Goal: Use online tool/utility: Use online tool/utility

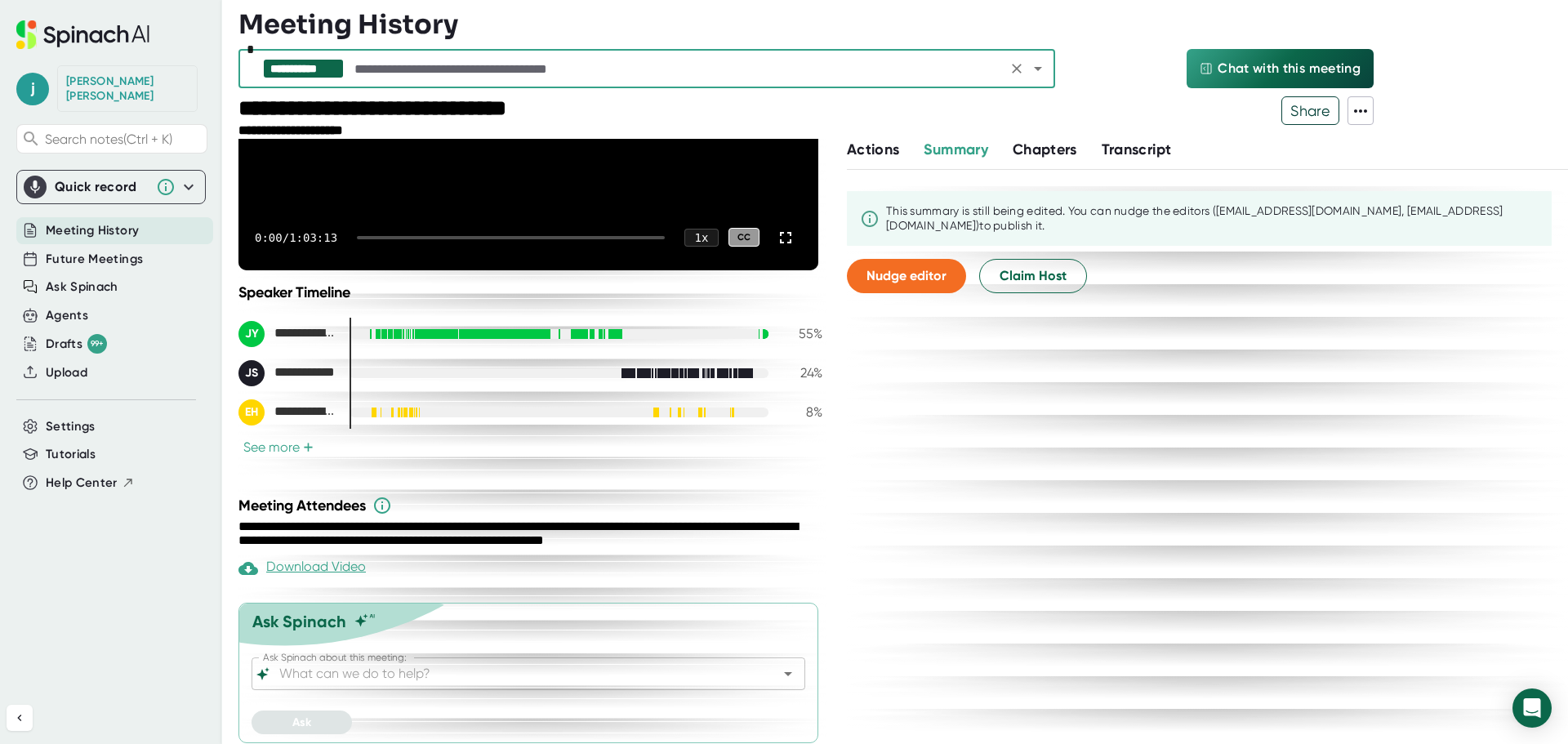
scroll to position [247, 0]
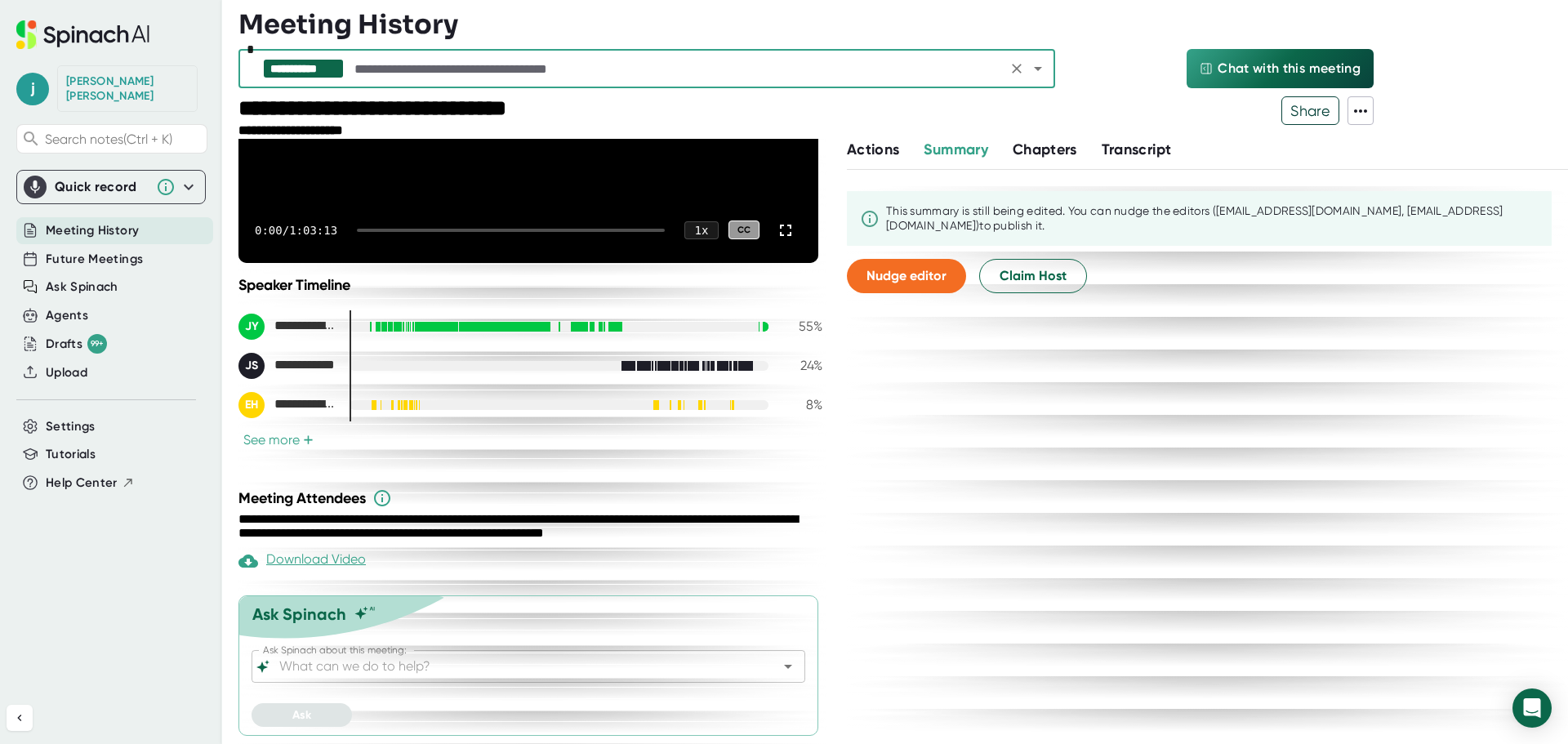
click at [304, 562] on div "Download Video" at bounding box center [302, 562] width 128 height 20
click at [778, 670] on icon "Open" at bounding box center [788, 667] width 20 height 20
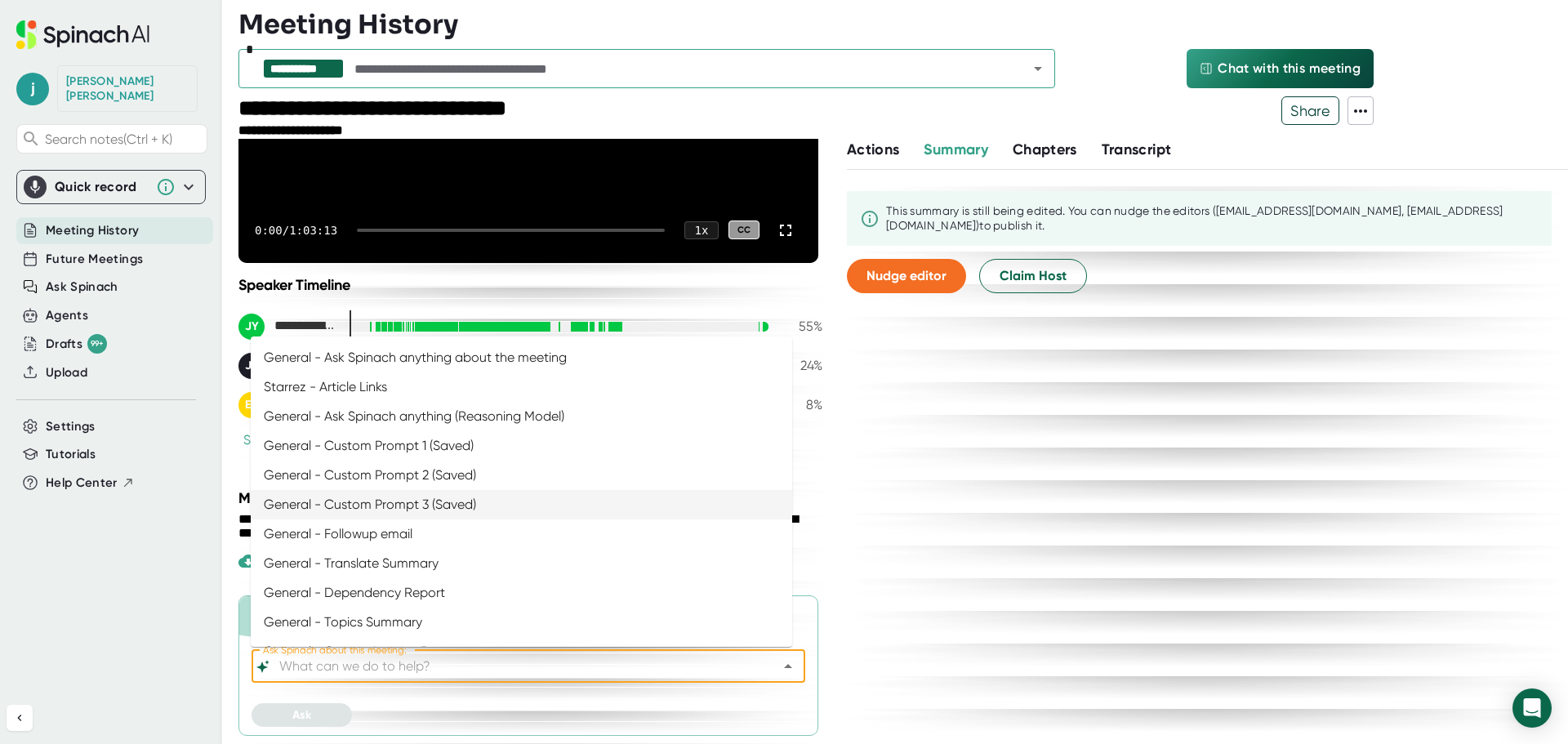
click at [483, 507] on li "General - Custom Prompt 3 (Saved)" at bounding box center [521, 505] width 542 height 30
type input "General - Custom Prompt 3 (Saved)"
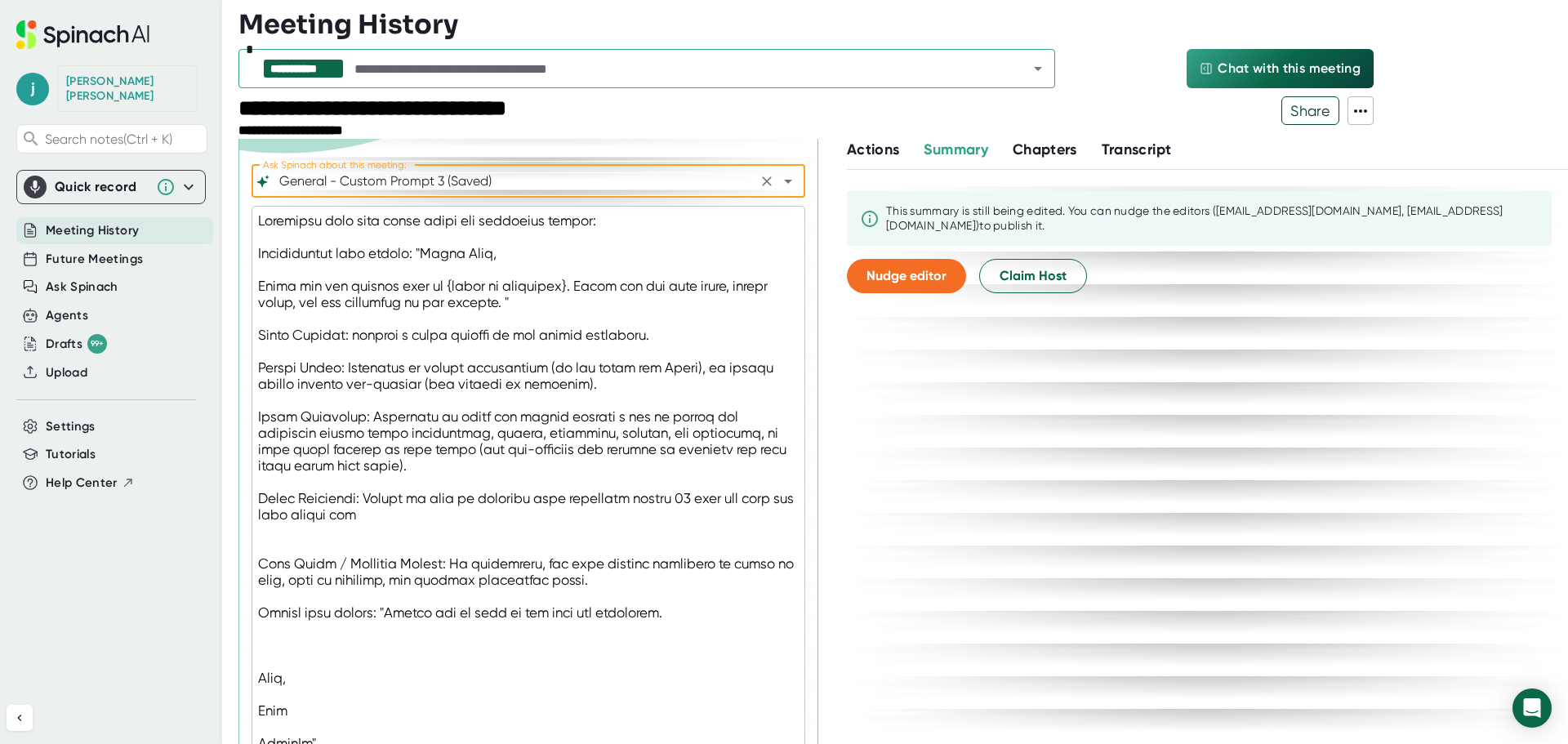
scroll to position [799, 0]
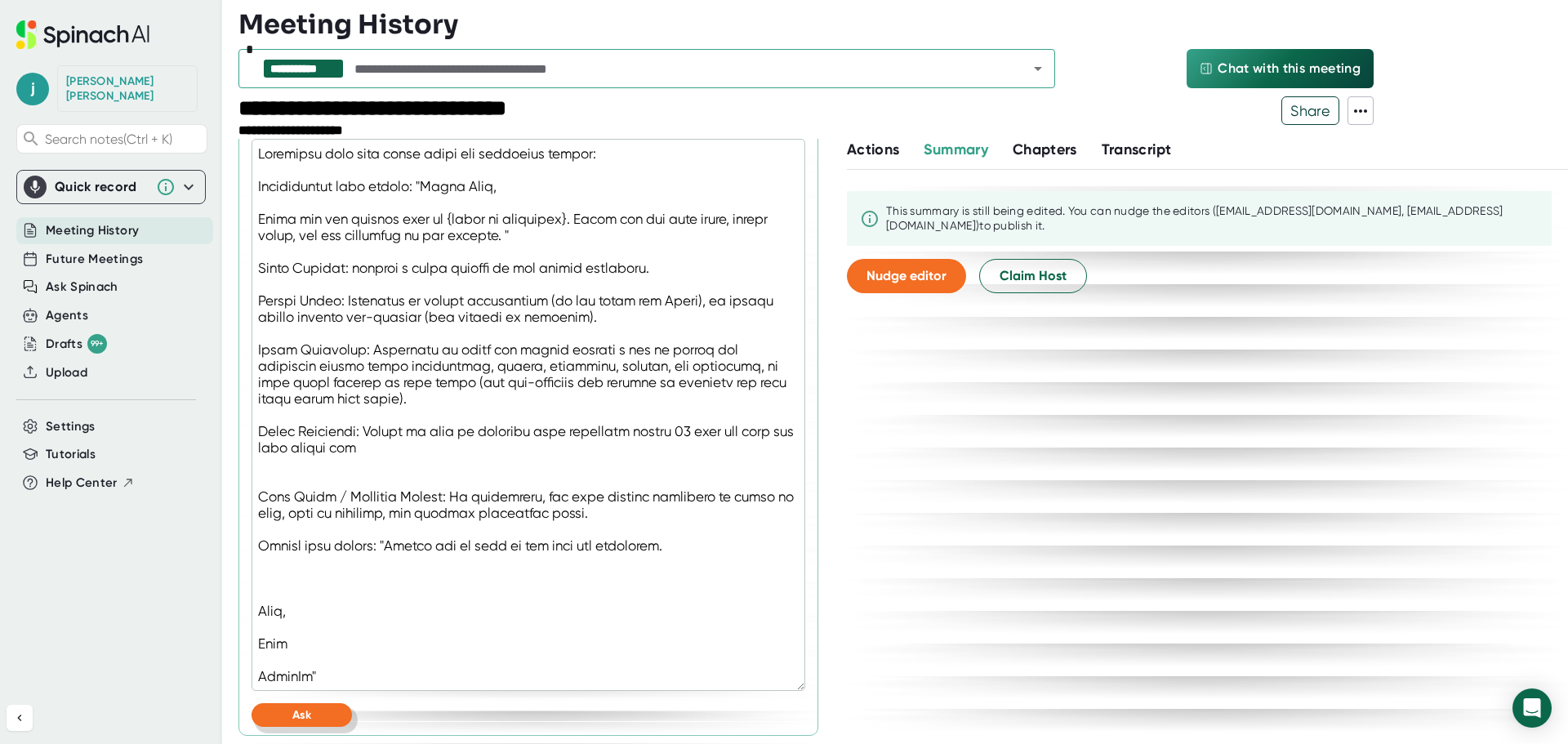
click at [334, 713] on button "Ask" at bounding box center [302, 715] width 101 height 23
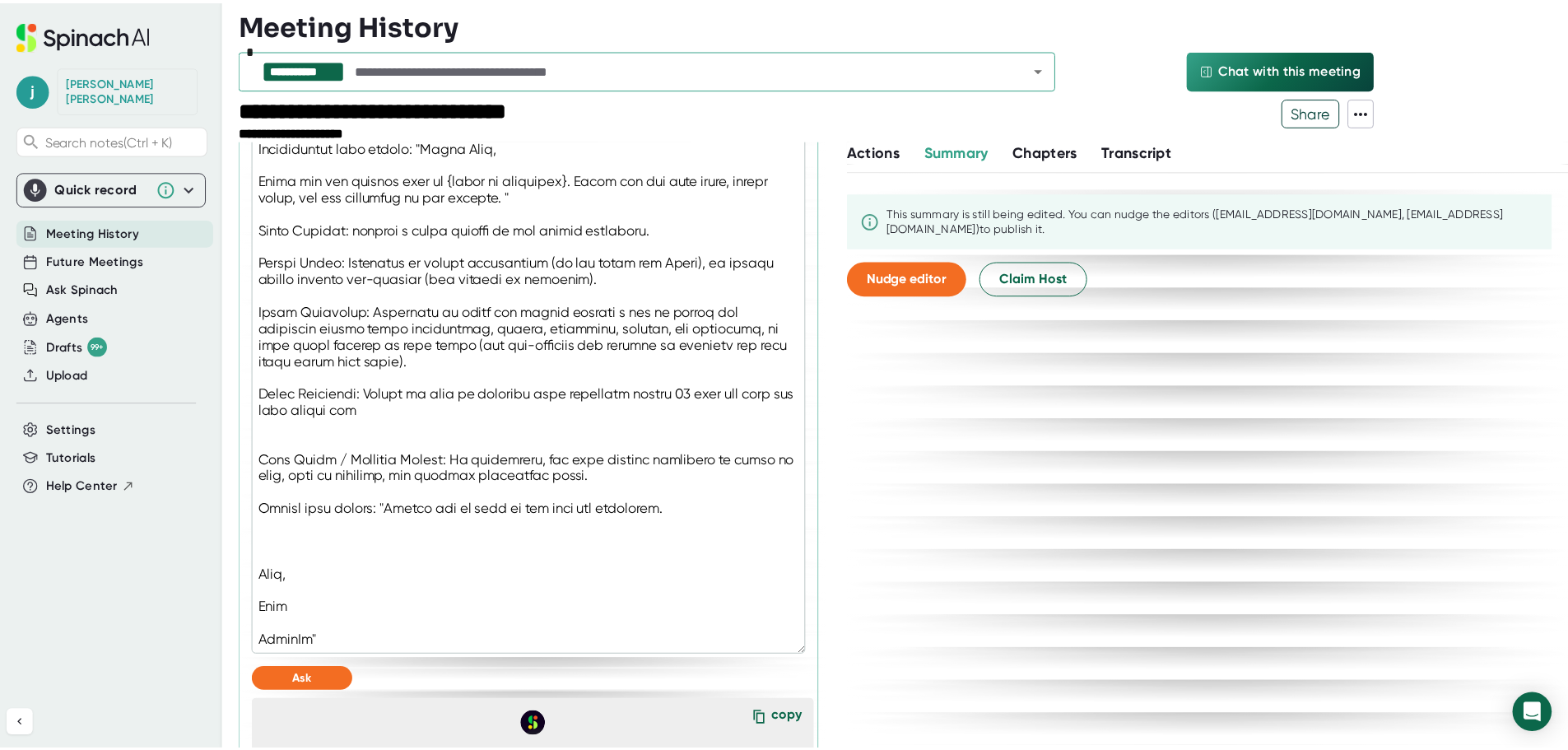
scroll to position [1341, 0]
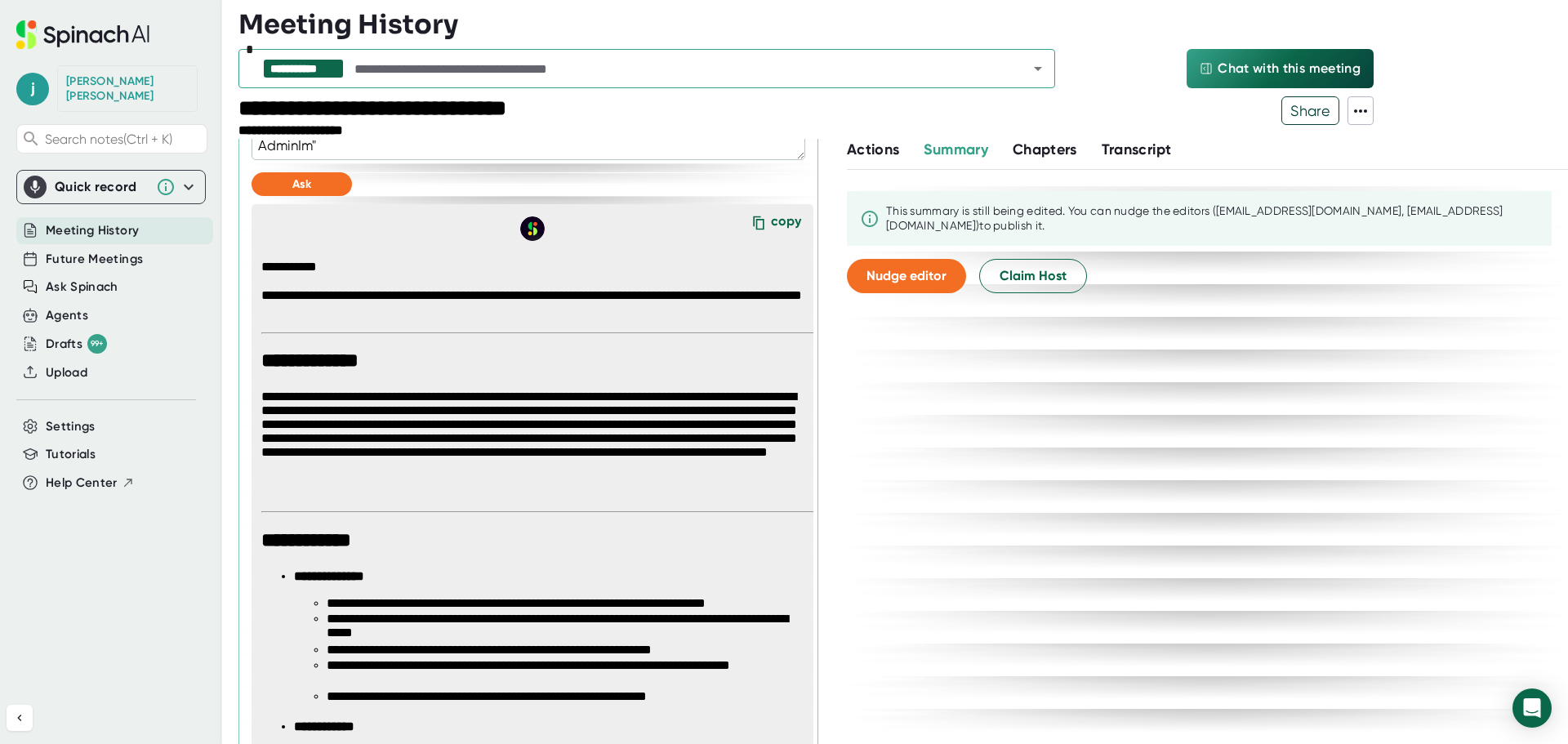
drag, startPoint x: 761, startPoint y: 221, endPoint x: 12, endPoint y: 302, distance: 753.4
click at [771, 221] on div "copy" at bounding box center [786, 224] width 31 height 22
click at [1022, 276] on span "Claim Host" at bounding box center [1033, 276] width 67 height 20
type textarea "x"
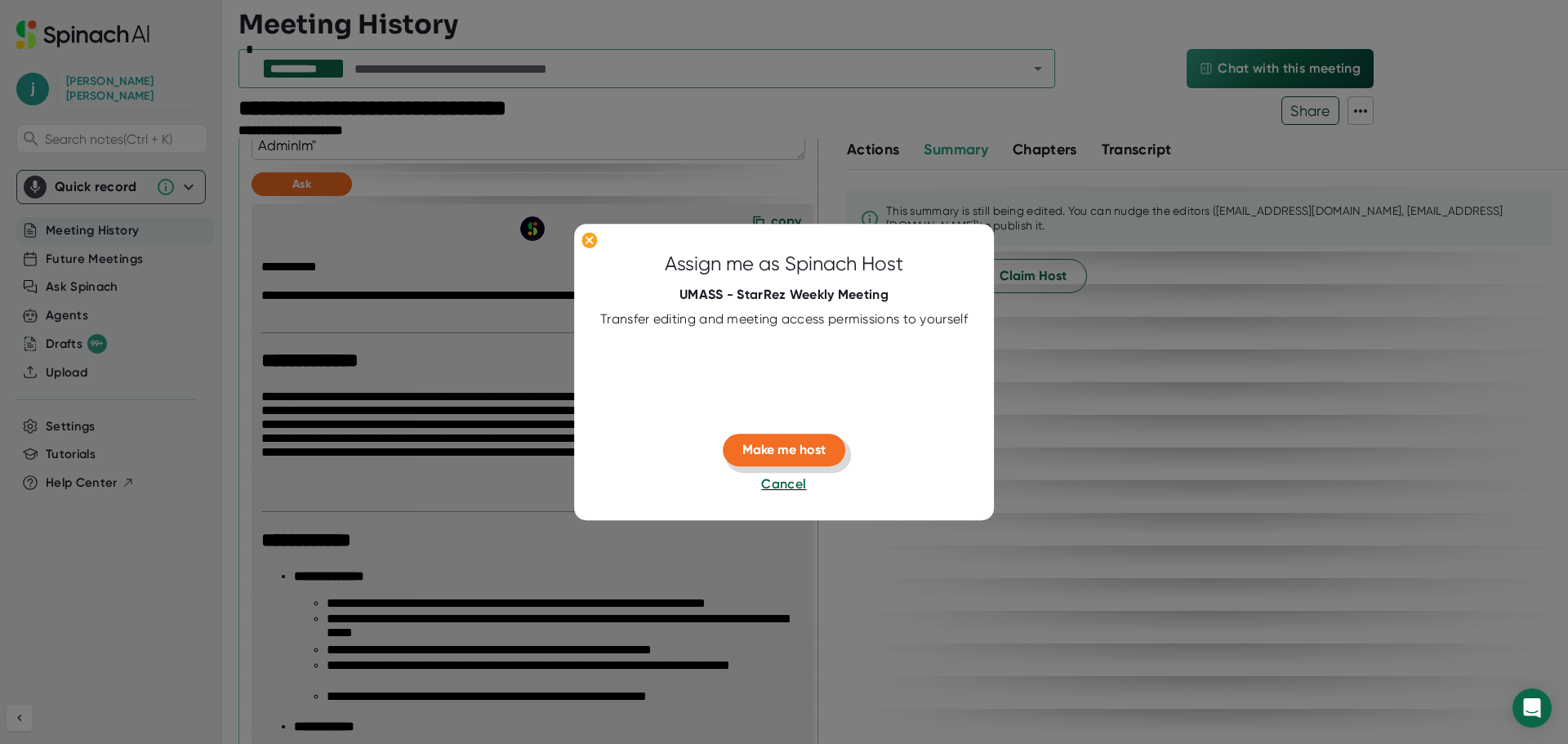
click at [806, 451] on span "Make me host" at bounding box center [783, 450] width 84 height 15
